Goal: Information Seeking & Learning: Learn about a topic

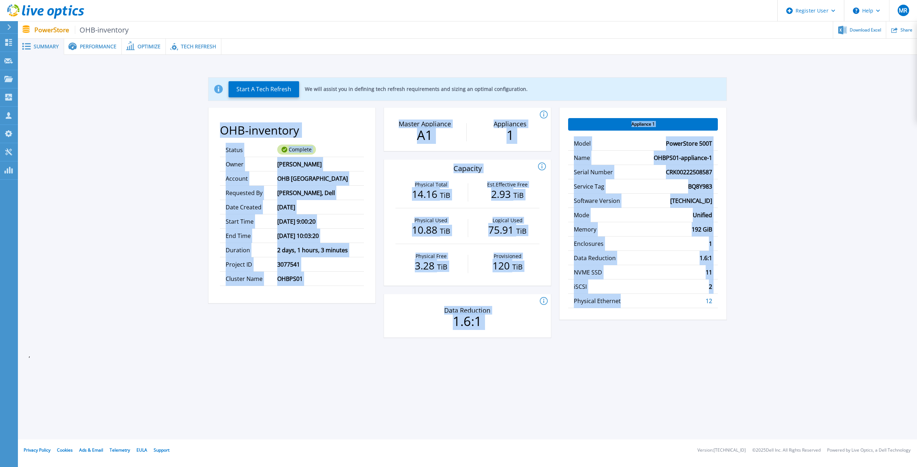
drag, startPoint x: 220, startPoint y: 128, endPoint x: 647, endPoint y: 338, distance: 475.6
click at [646, 338] on div "OHB-inventory Status Complete Owner [PERSON_NAME] Account OHB [GEOGRAPHIC_DATA]…" at bounding box center [467, 227] width 518 height 239
click at [648, 338] on div "Appliance 1 Model PowerStore 500T Name OHBPS01-appliance-1 Serial Number CRK002…" at bounding box center [642, 227] width 167 height 239
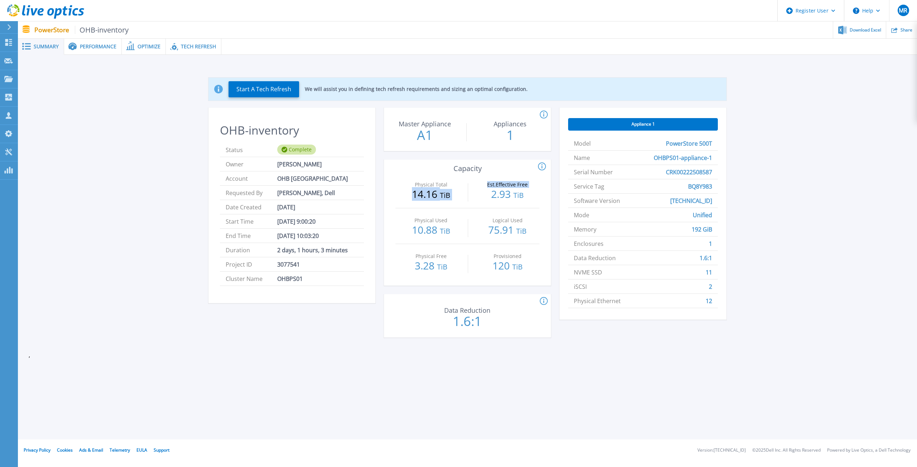
drag, startPoint x: 410, startPoint y: 193, endPoint x: 478, endPoint y: 192, distance: 68.1
click at [478, 192] on div "Physical Total 14.16 TiB Est.Effective Free 2.93 TiB" at bounding box center [467, 191] width 144 height 36
click at [699, 185] on span "BQ8Y983" at bounding box center [700, 186] width 24 height 14
copy span "BQ8Y983"
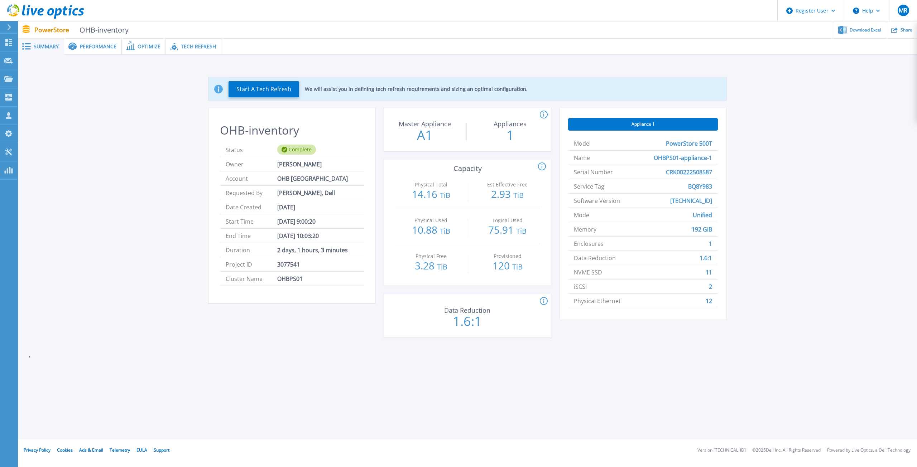
click at [97, 48] on span "Performance" at bounding box center [98, 46] width 37 height 5
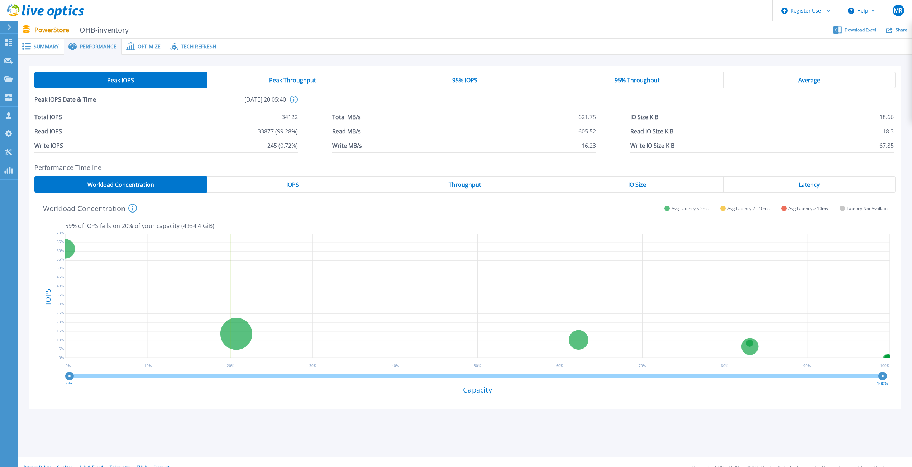
click at [146, 47] on span "Optimize" at bounding box center [149, 46] width 23 height 5
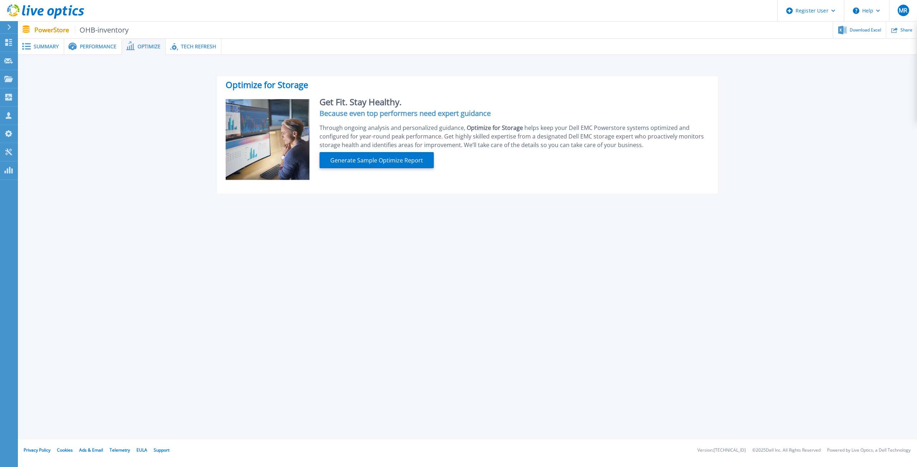
click at [62, 42] on div "Summary" at bounding box center [41, 47] width 46 height 16
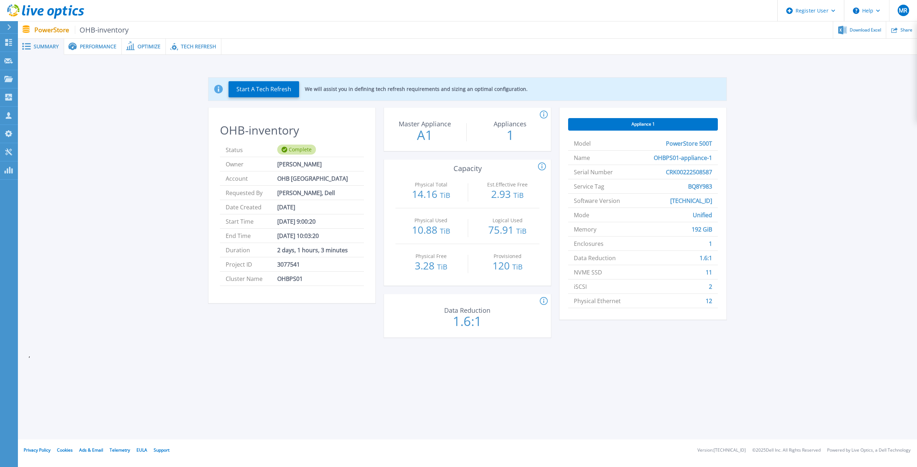
click at [97, 51] on div "Performance" at bounding box center [93, 47] width 58 height 16
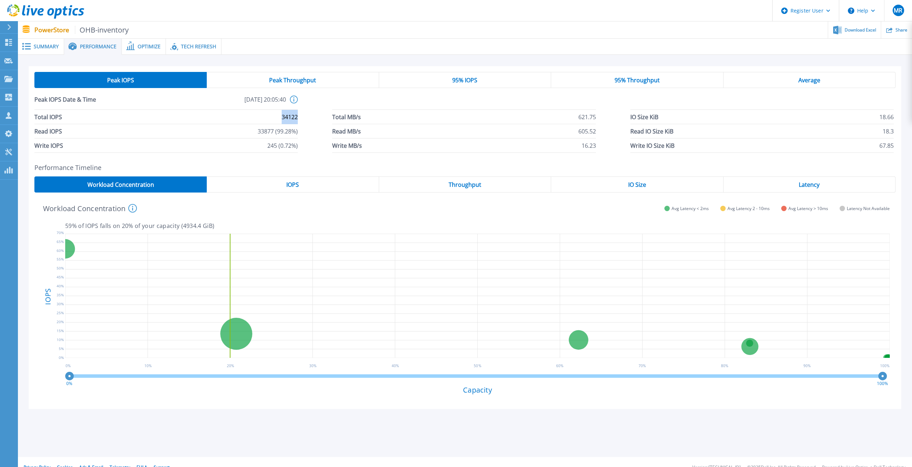
drag, startPoint x: 282, startPoint y: 117, endPoint x: 319, endPoint y: 115, distance: 36.9
click at [318, 115] on div "Total IOPS 34122 Total MB/s 621.75 IO Size KiB 18.66 Read IOPS 33877 (99.28%) R…" at bounding box center [464, 131] width 861 height 43
drag, startPoint x: 252, startPoint y: 135, endPoint x: 307, endPoint y: 134, distance: 54.4
click at [307, 134] on div "Total IOPS 34122 Total MB/s 621.75 IO Size KiB 18.66 Read IOPS 33877 (99.28%) R…" at bounding box center [464, 131] width 861 height 43
click at [252, 132] on li "Read IOPS 33877 (99.28%)" at bounding box center [165, 131] width 263 height 14
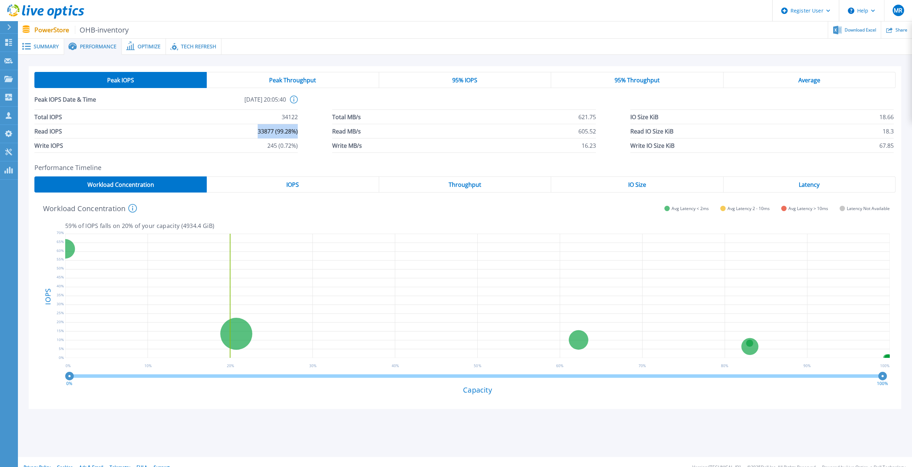
drag, startPoint x: 250, startPoint y: 132, endPoint x: 309, endPoint y: 135, distance: 59.5
click at [309, 135] on div "Total IOPS 34122 Total MB/s 621.75 IO Size KiB 18.66 Read IOPS 33877 (99.28%) R…" at bounding box center [464, 131] width 861 height 43
click at [489, 78] on div "95% IOPS" at bounding box center [465, 80] width 172 height 16
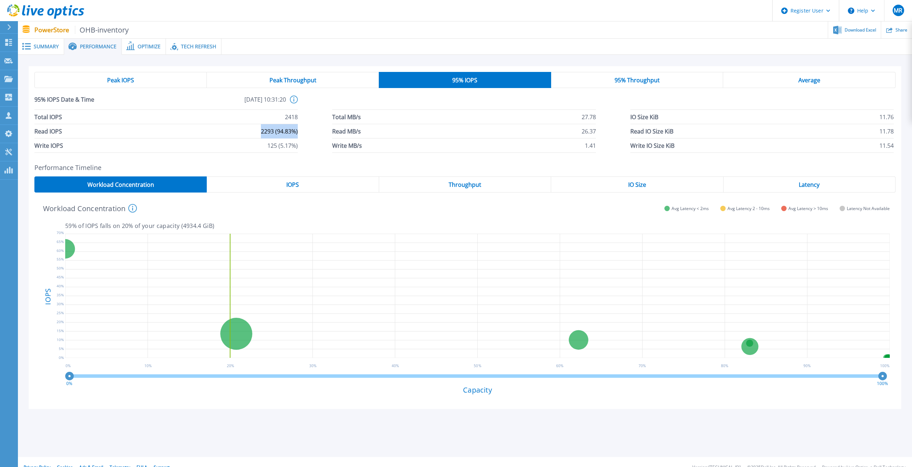
drag, startPoint x: 253, startPoint y: 127, endPoint x: 336, endPoint y: 135, distance: 83.2
click at [334, 134] on div "Total IOPS 2418 Total MB/s 27.78 IO Size KiB 11.76 Read IOPS 2293 (94.83%) Read…" at bounding box center [464, 131] width 861 height 43
click at [243, 83] on div "Peak Throughput" at bounding box center [293, 80] width 172 height 16
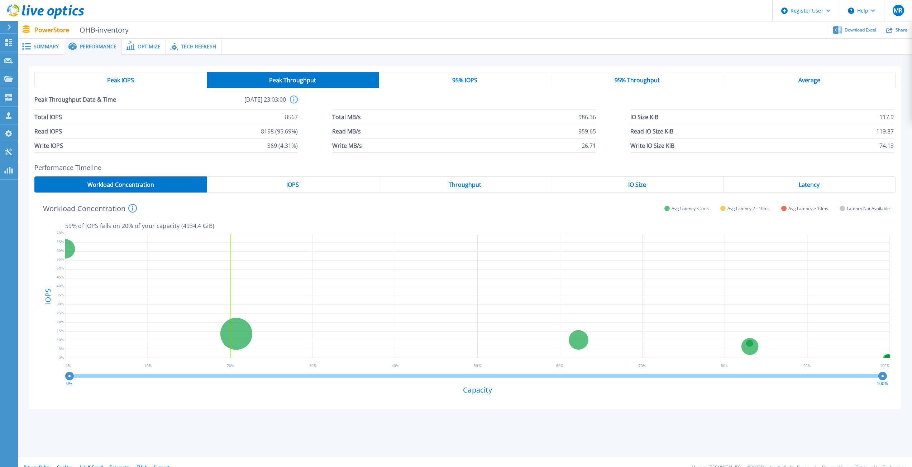
click at [139, 83] on div "Peak IOPS" at bounding box center [120, 80] width 172 height 16
